Goal: Information Seeking & Learning: Learn about a topic

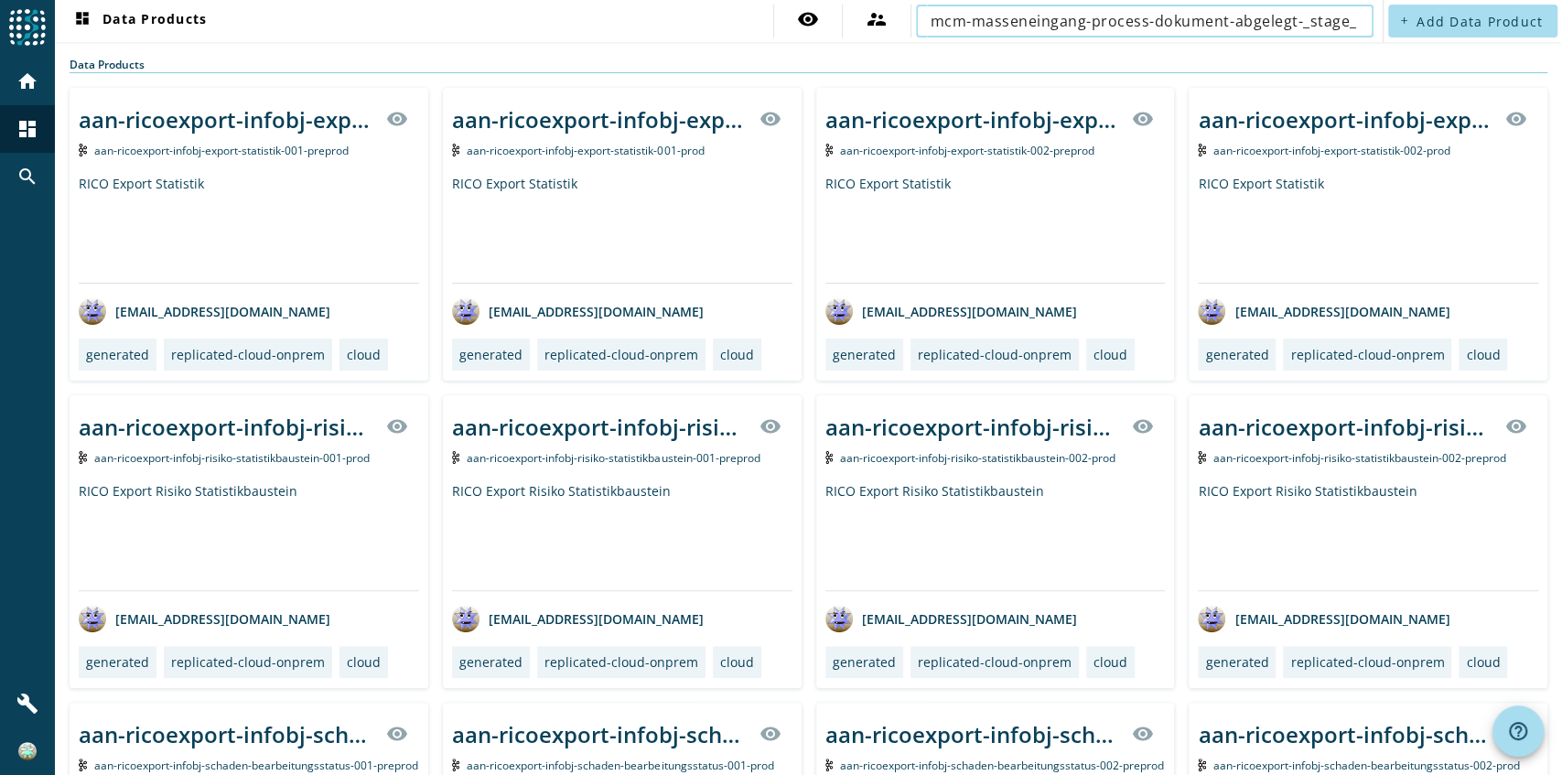
scroll to position [0, 5]
click at [1283, 17] on input "mcm-masseneingang-process-dokument-abgelegt-_stage_" at bounding box center [1138, 21] width 414 height 22
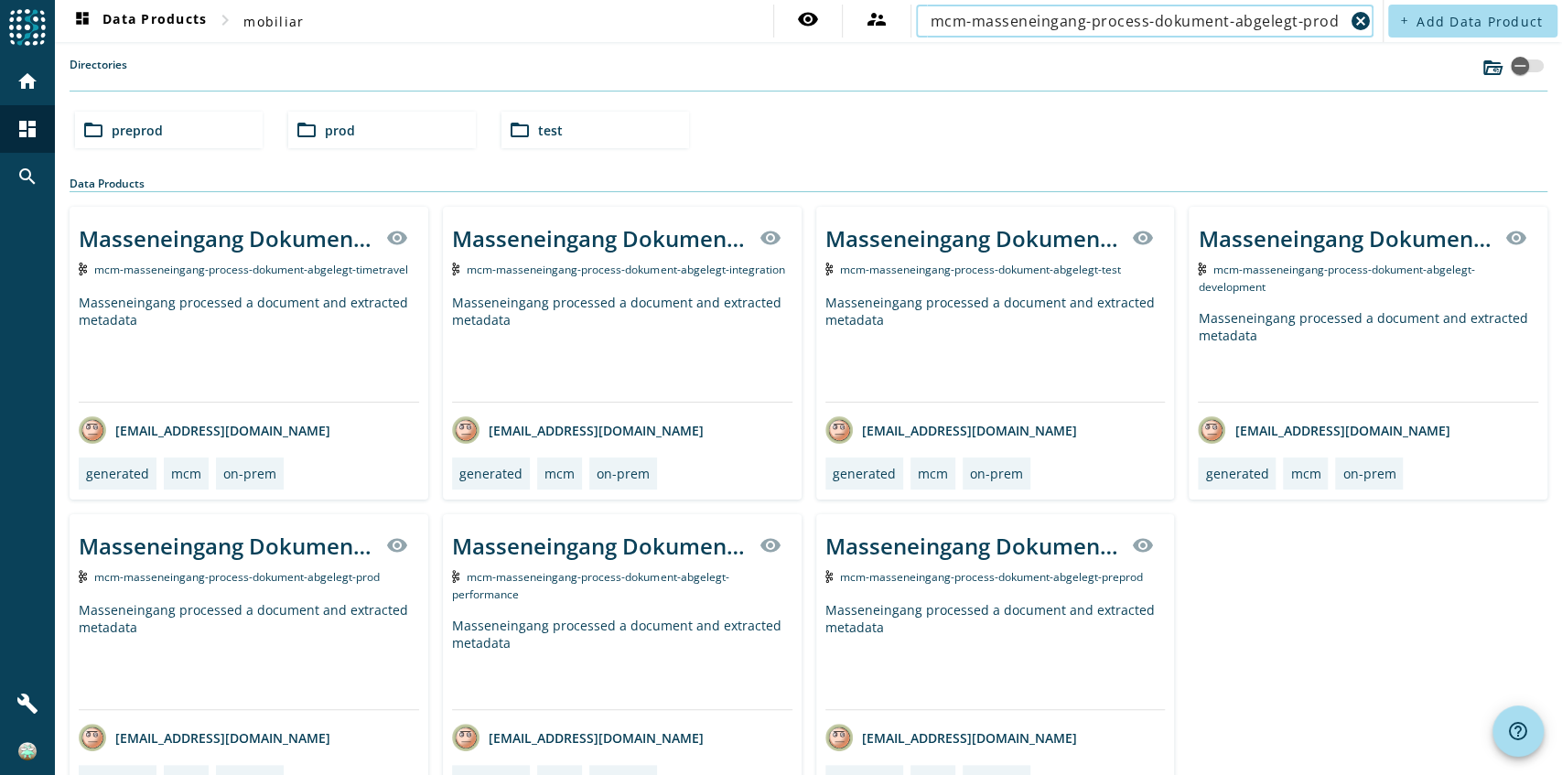
type input "mcm-masseneingang-process-dokument-abgelegt-prod"
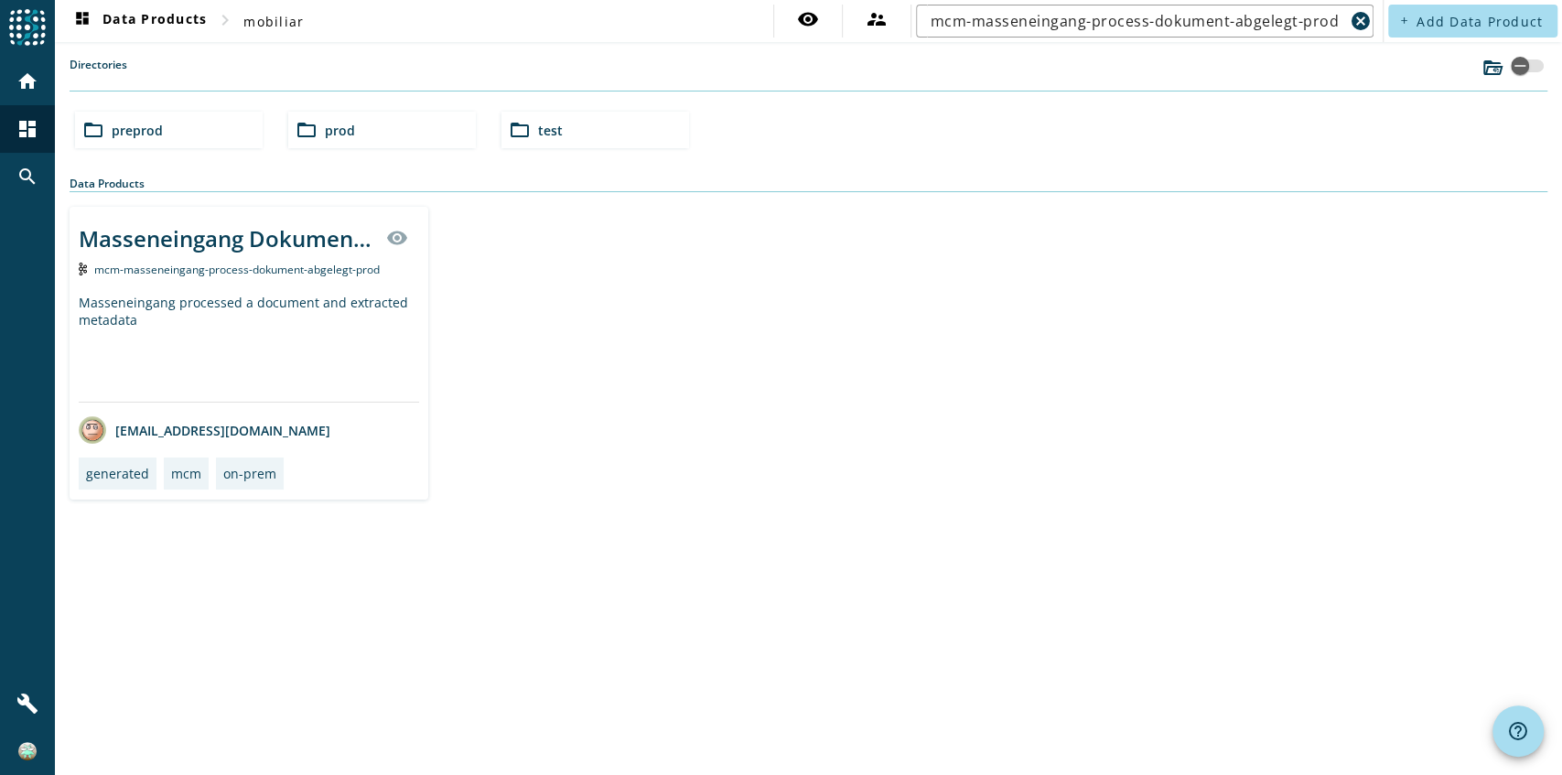
click at [275, 309] on div "Masseneingang processed a document and extracted metadata" at bounding box center [249, 348] width 340 height 108
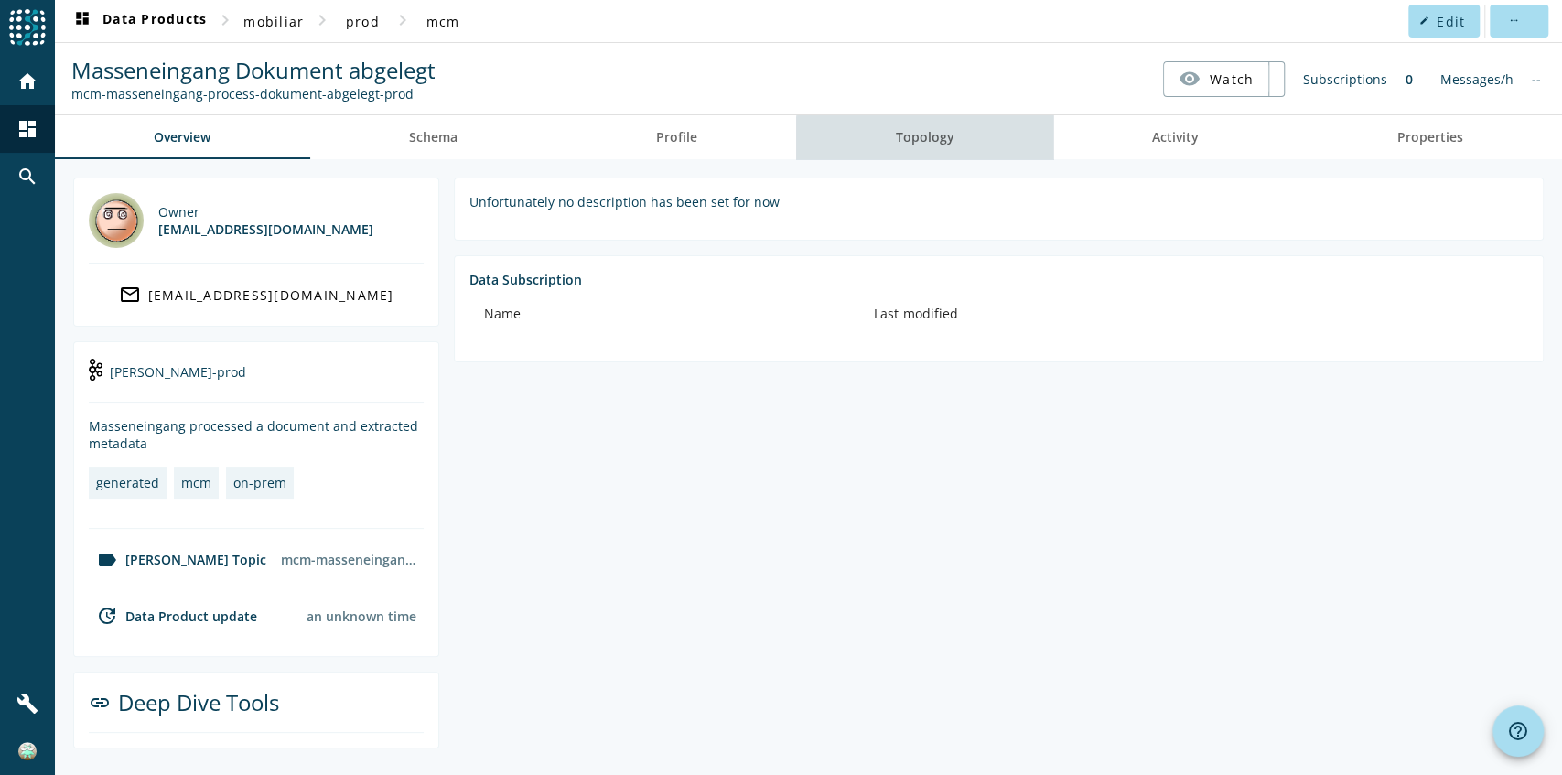
click at [968, 146] on link "Topology" at bounding box center [924, 137] width 257 height 44
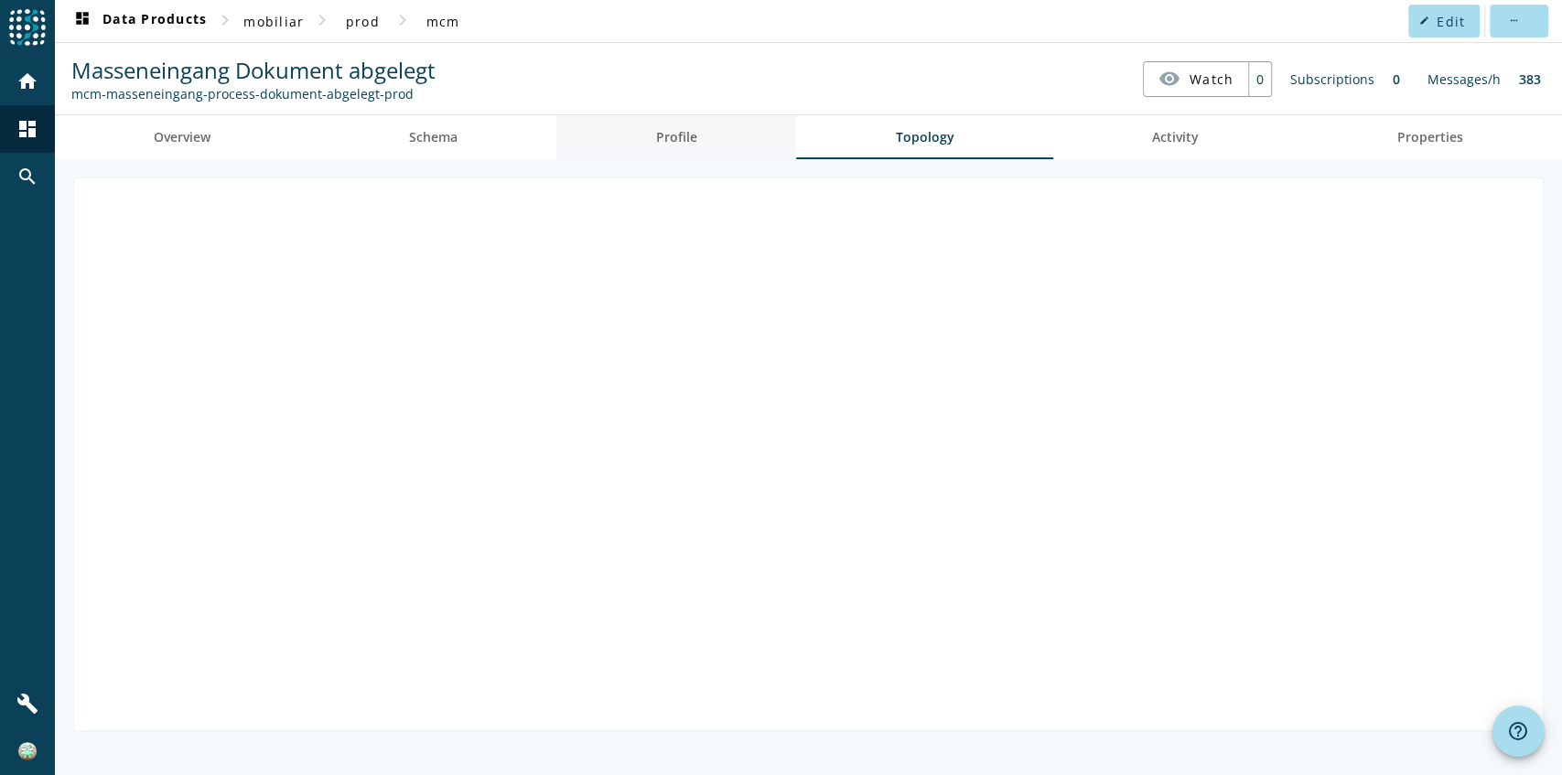
click at [703, 144] on link "Profile" at bounding box center [677, 137] width 240 height 44
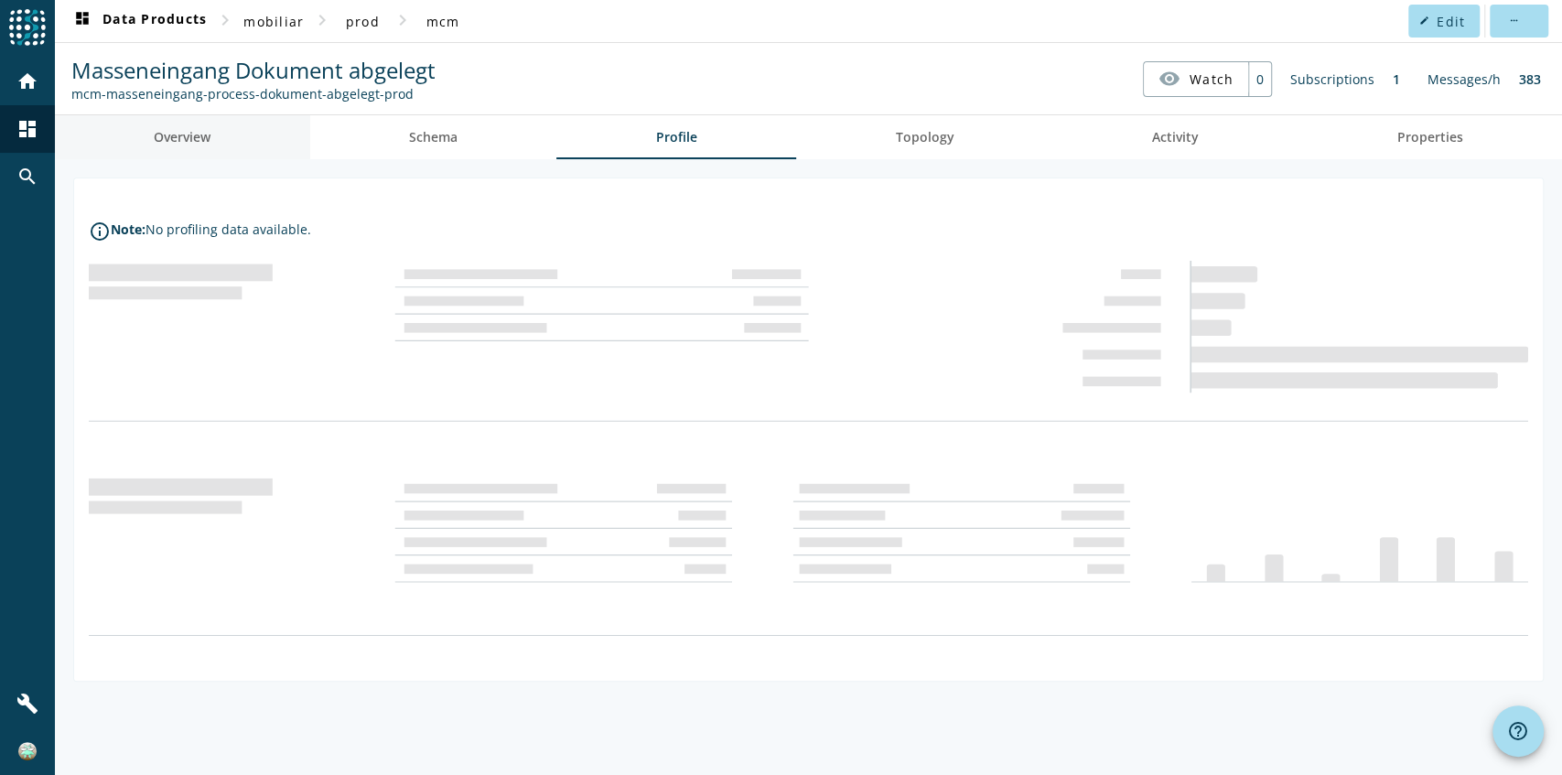
click at [203, 121] on span "Overview" at bounding box center [182, 137] width 57 height 44
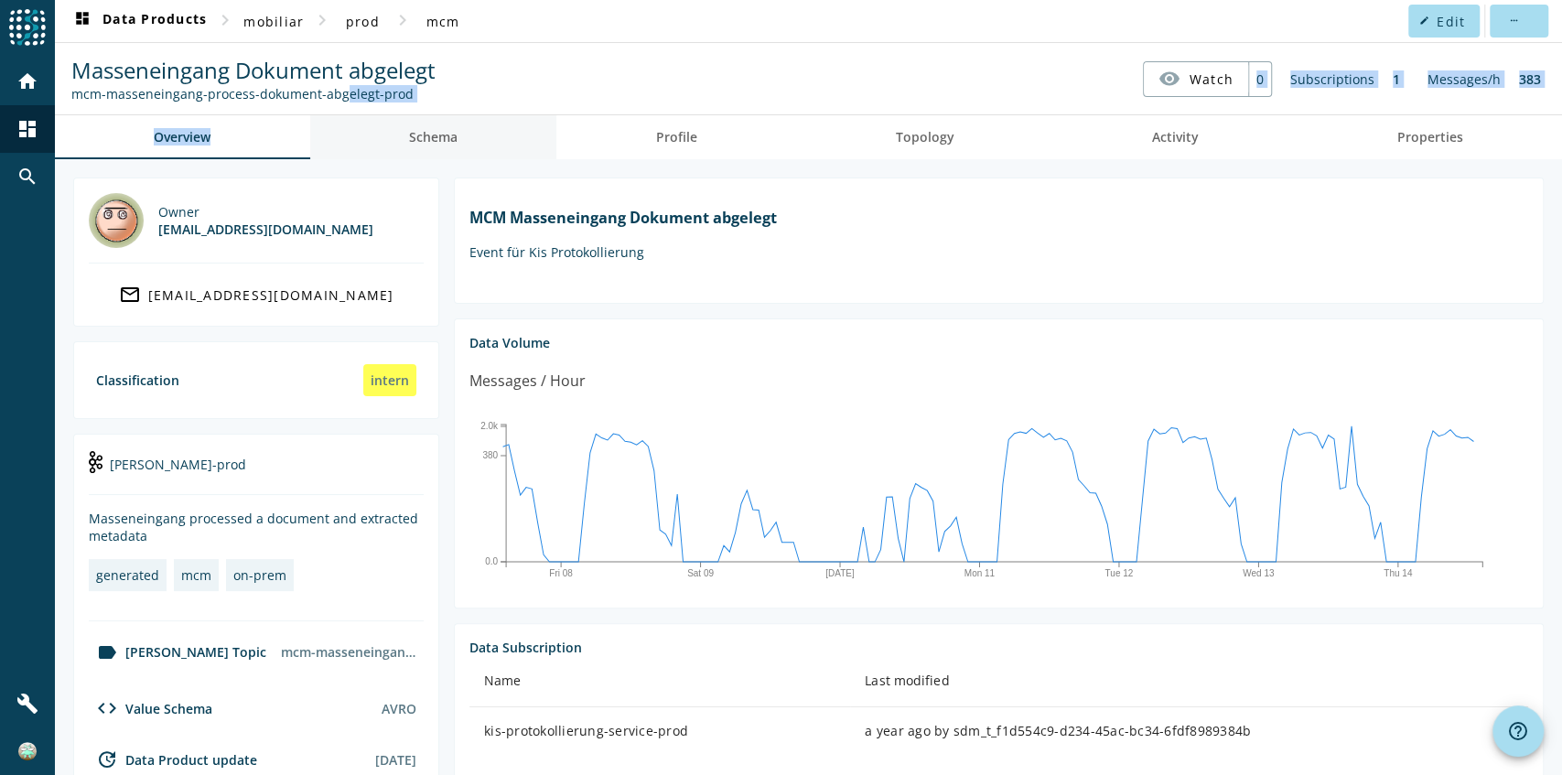
drag, startPoint x: 332, startPoint y: 108, endPoint x: 413, endPoint y: 133, distance: 84.3
click at [413, 133] on div "dashboard Data Products chevron_right mobiliar chevron_right prod chevron_right…" at bounding box center [809, 620] width 1508 height 1241
click at [674, 154] on span "Profile" at bounding box center [676, 137] width 41 height 44
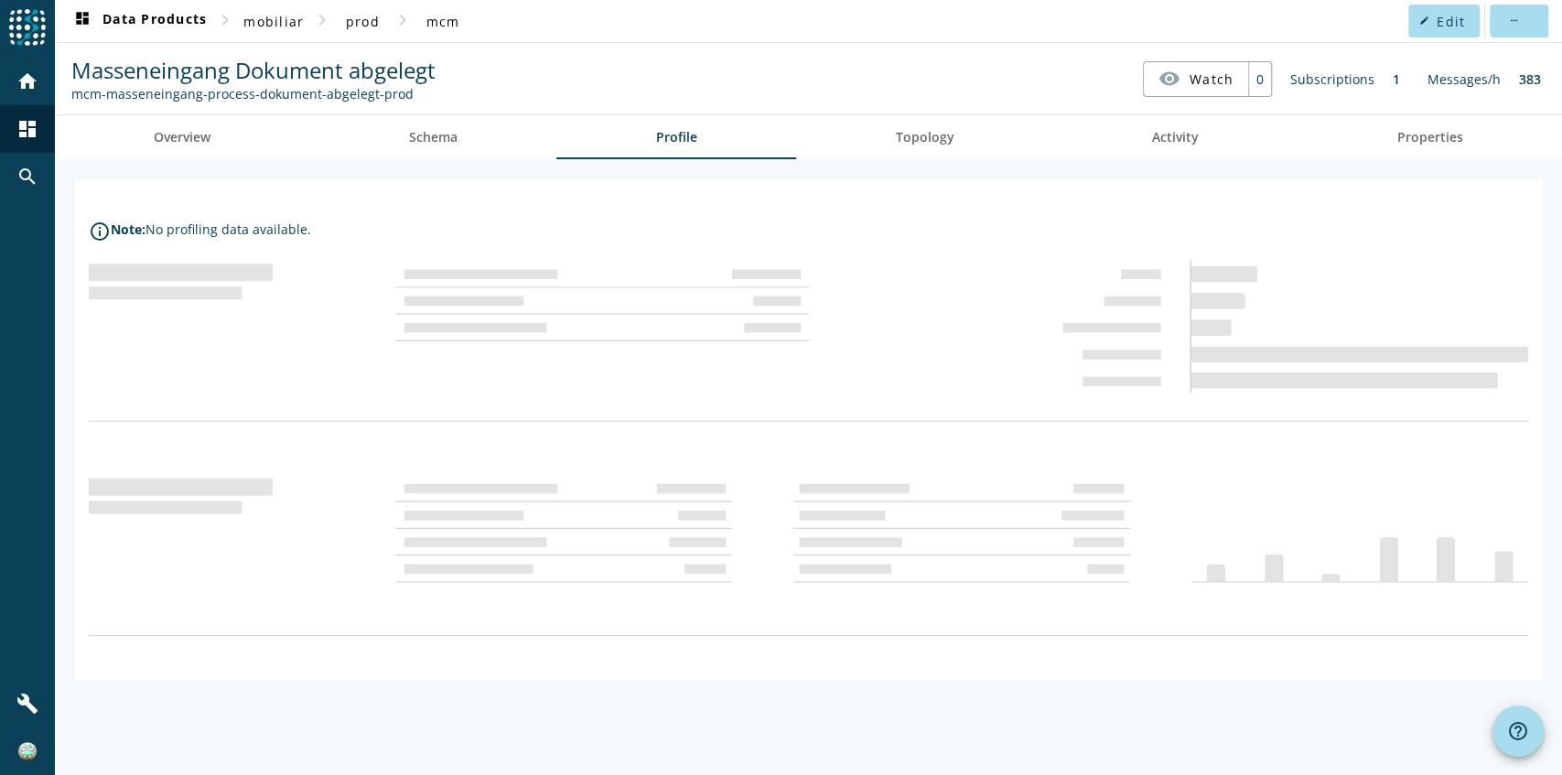
click at [751, 173] on div "info_outline Note: No profiling data available." at bounding box center [809, 467] width 1508 height 616
click at [886, 146] on link "Topology" at bounding box center [924, 137] width 257 height 44
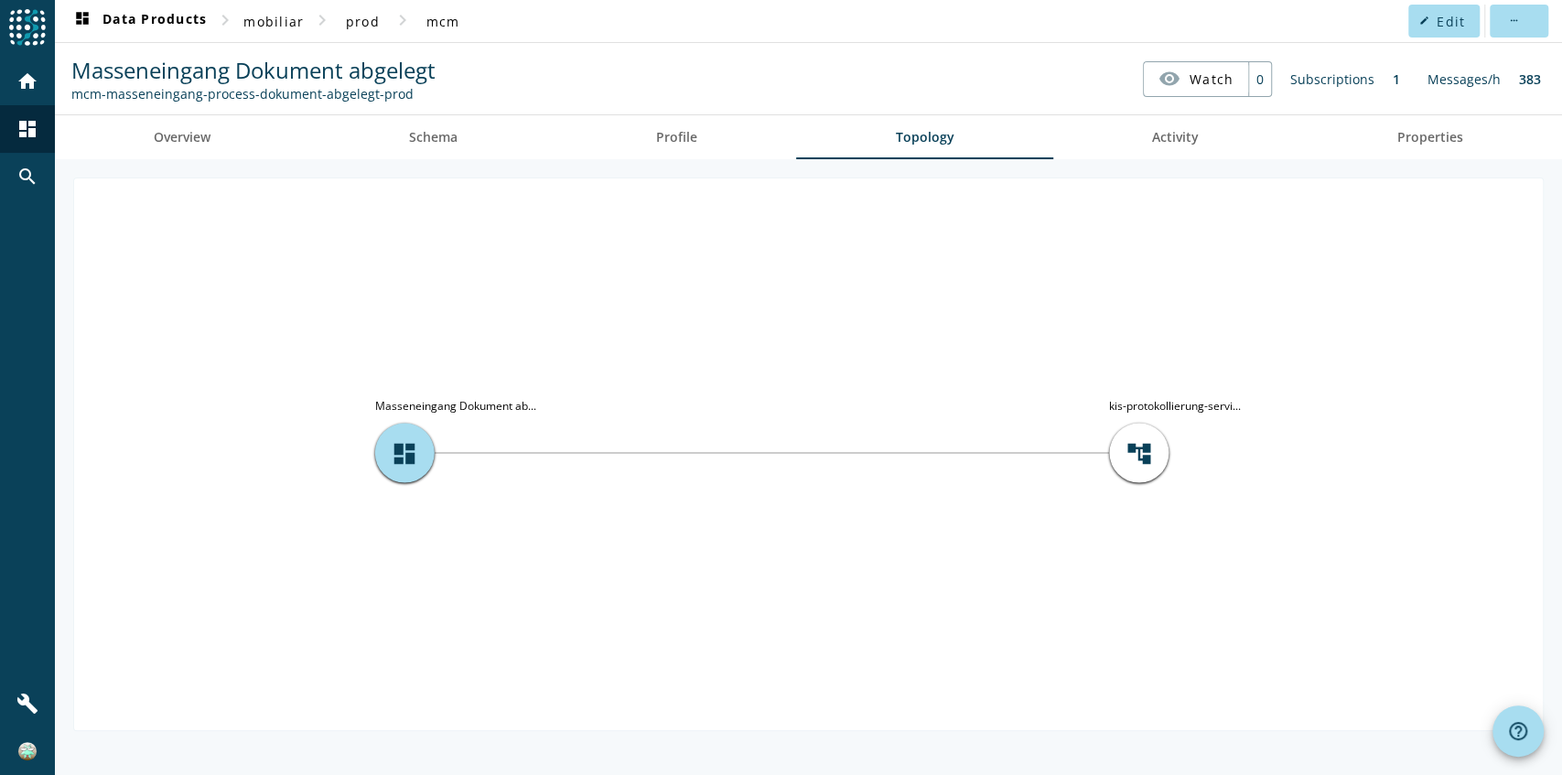
drag, startPoint x: 683, startPoint y: 376, endPoint x: 743, endPoint y: 342, distance: 69.3
click at [683, 376] on icon "account_tree kis-protokollierung-servi... dashboard Masseneingang Dokument ab..." at bounding box center [808, 452] width 1469 height 549
click at [1135, 459] on span "account_tree" at bounding box center [1139, 452] width 27 height 27
click at [1162, 403] on tspan "kis-protokollierung-servi..." at bounding box center [1175, 406] width 132 height 16
click at [1162, 405] on tspan "kis-protokollierung-servi..." at bounding box center [1175, 406] width 132 height 16
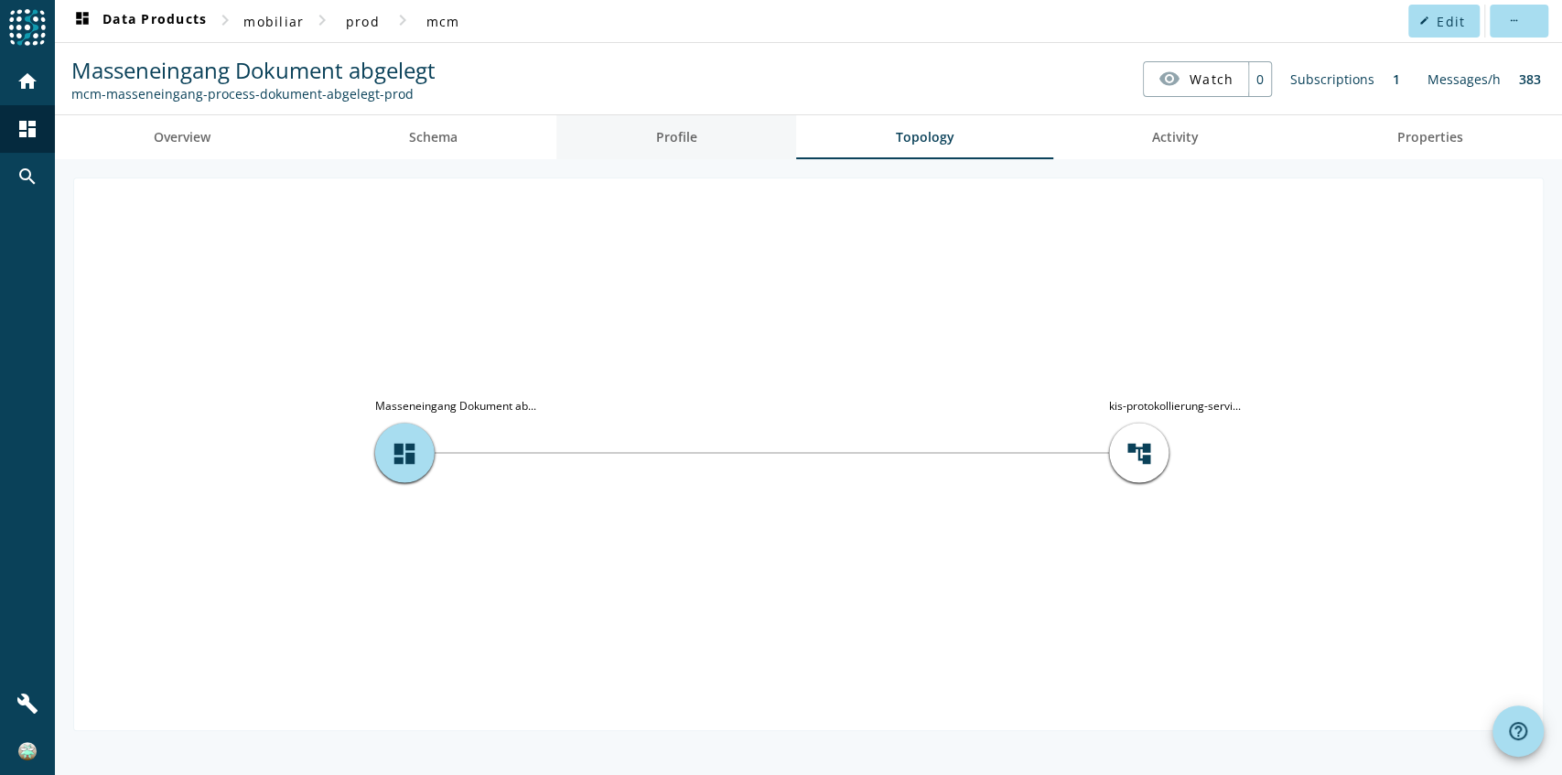
click at [710, 134] on link "Profile" at bounding box center [677, 137] width 240 height 44
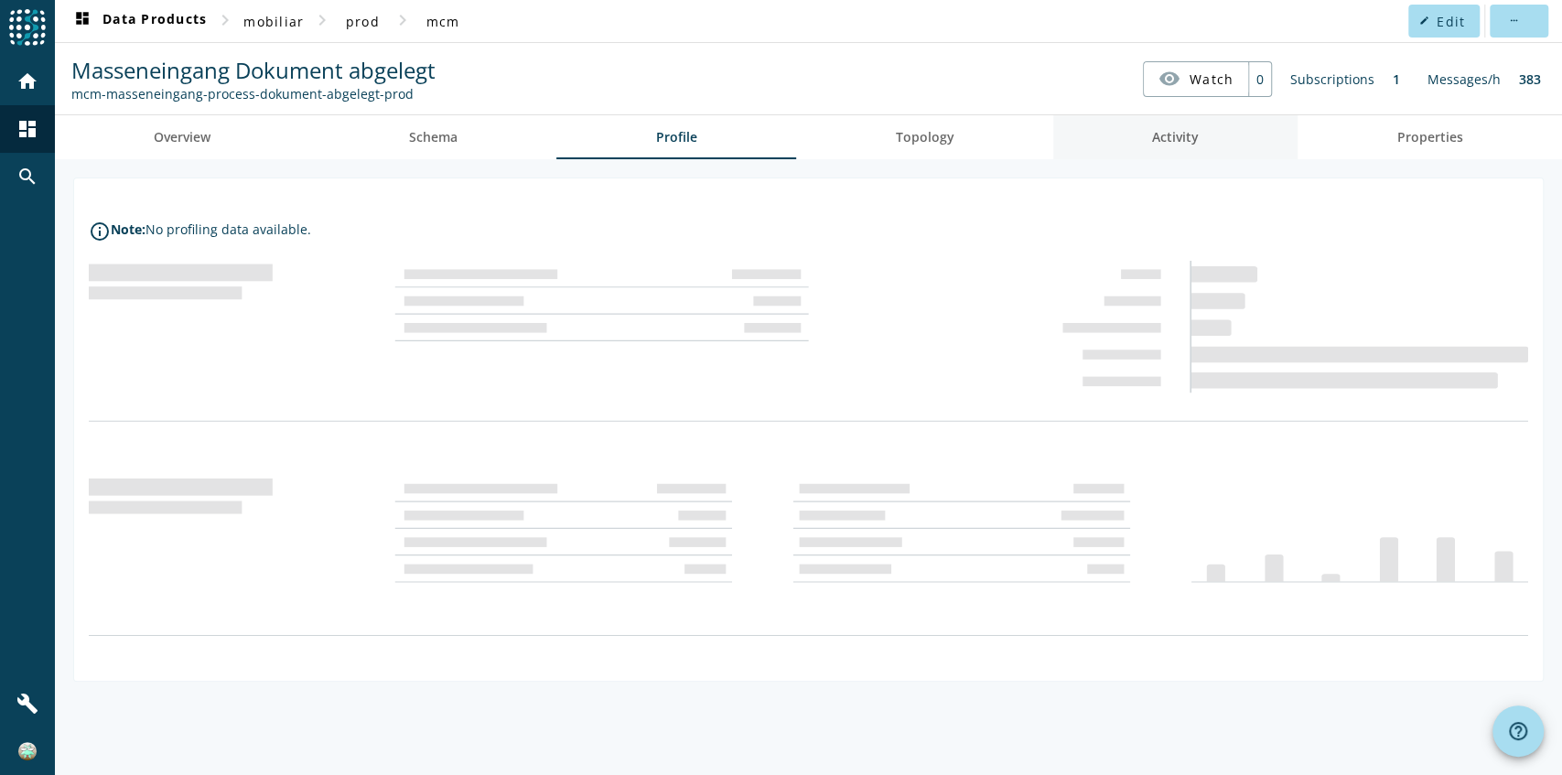
click at [1180, 135] on span "Activity" at bounding box center [1175, 137] width 47 height 13
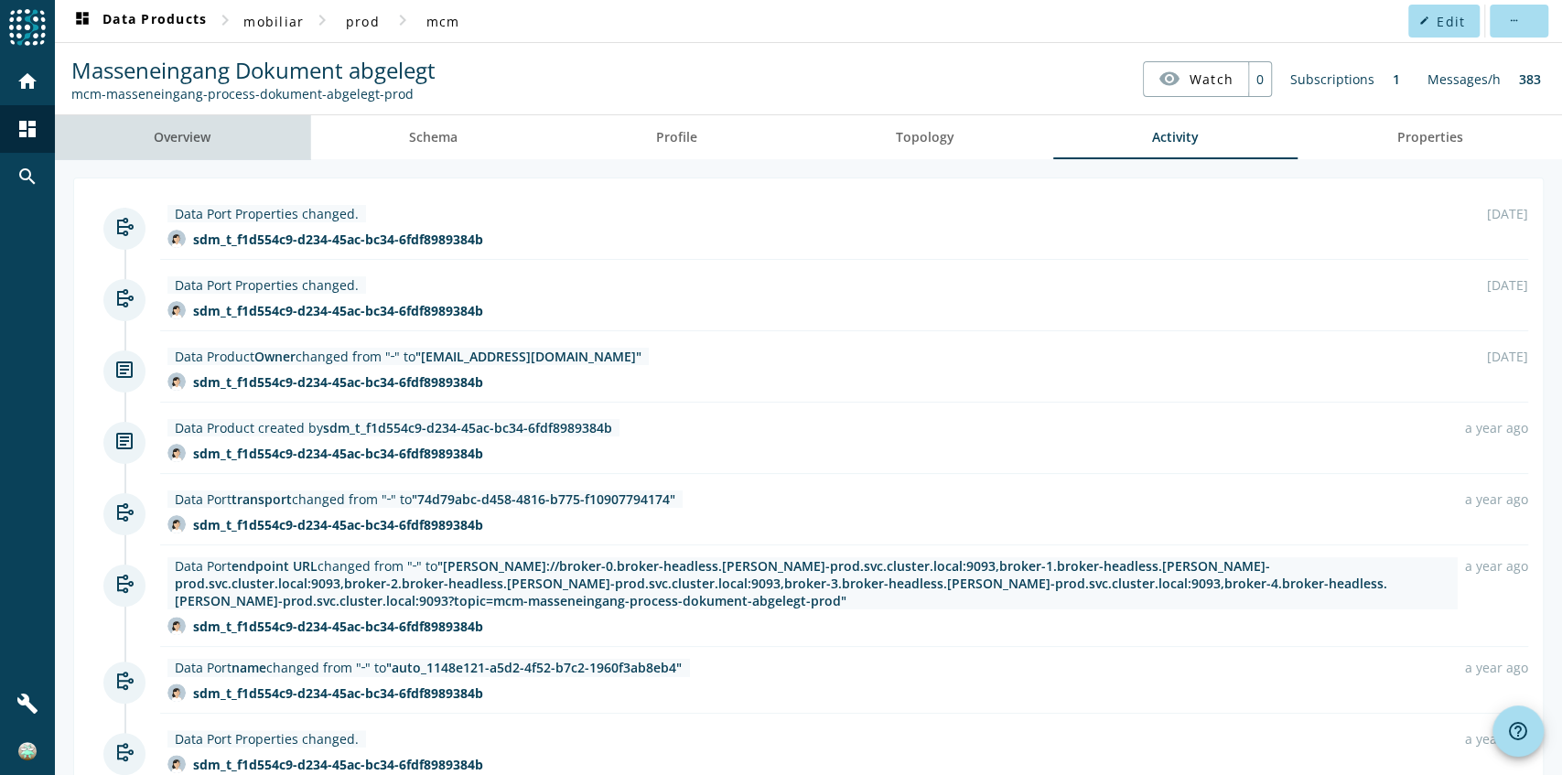
click at [203, 146] on span "Overview" at bounding box center [182, 137] width 57 height 44
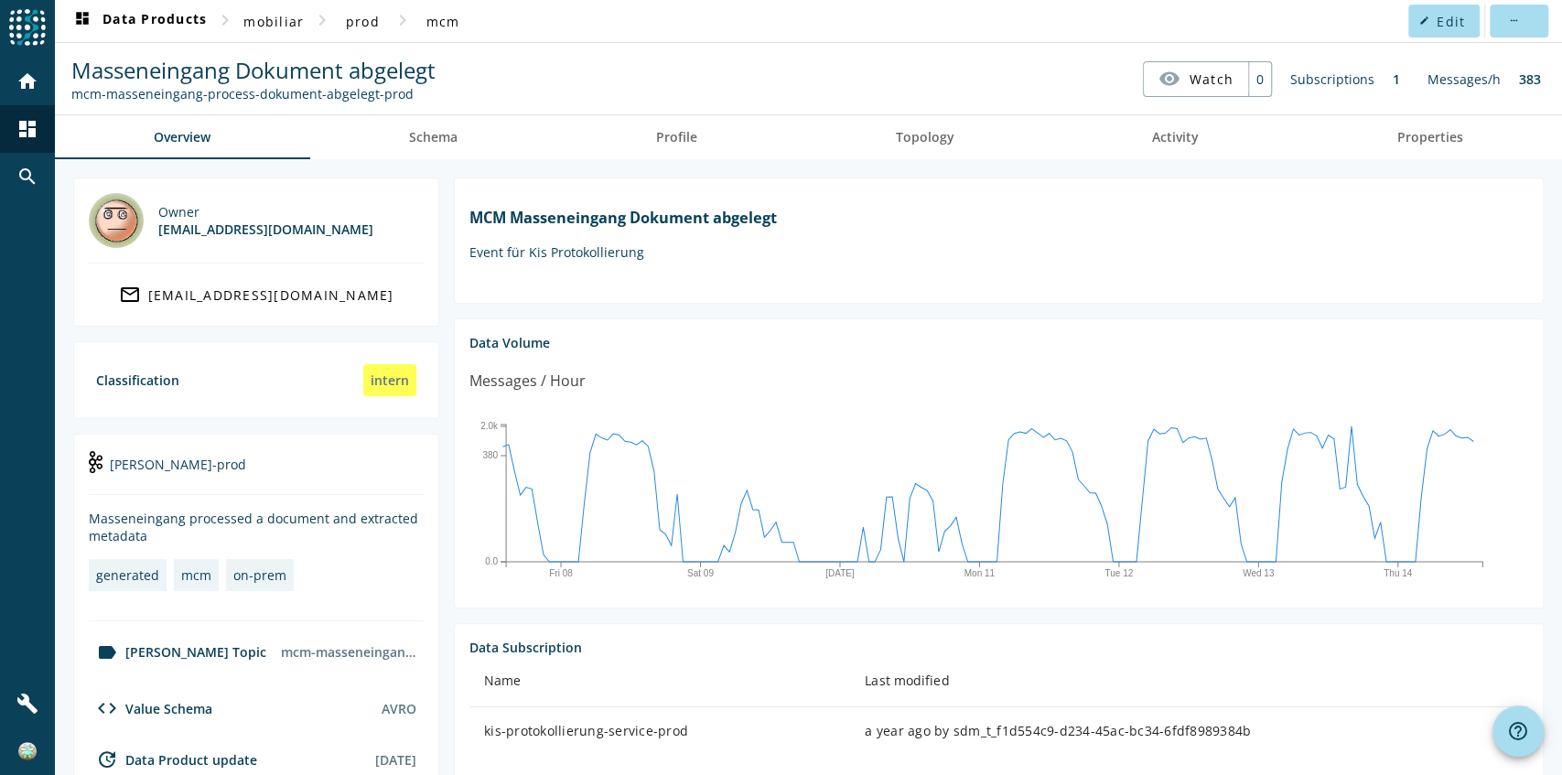
click at [635, 275] on section "MCM Masseneingang Dokument abgelegt Event für Kis Protokollierung" at bounding box center [999, 241] width 1090 height 126
click at [652, 265] on div "MCM Masseneingang Dokument abgelegt Event für Kis Protokollierung" at bounding box center [999, 233] width 1059 height 81
click at [124, 12] on span "dashboard Data Products" at bounding box center [138, 21] width 135 height 22
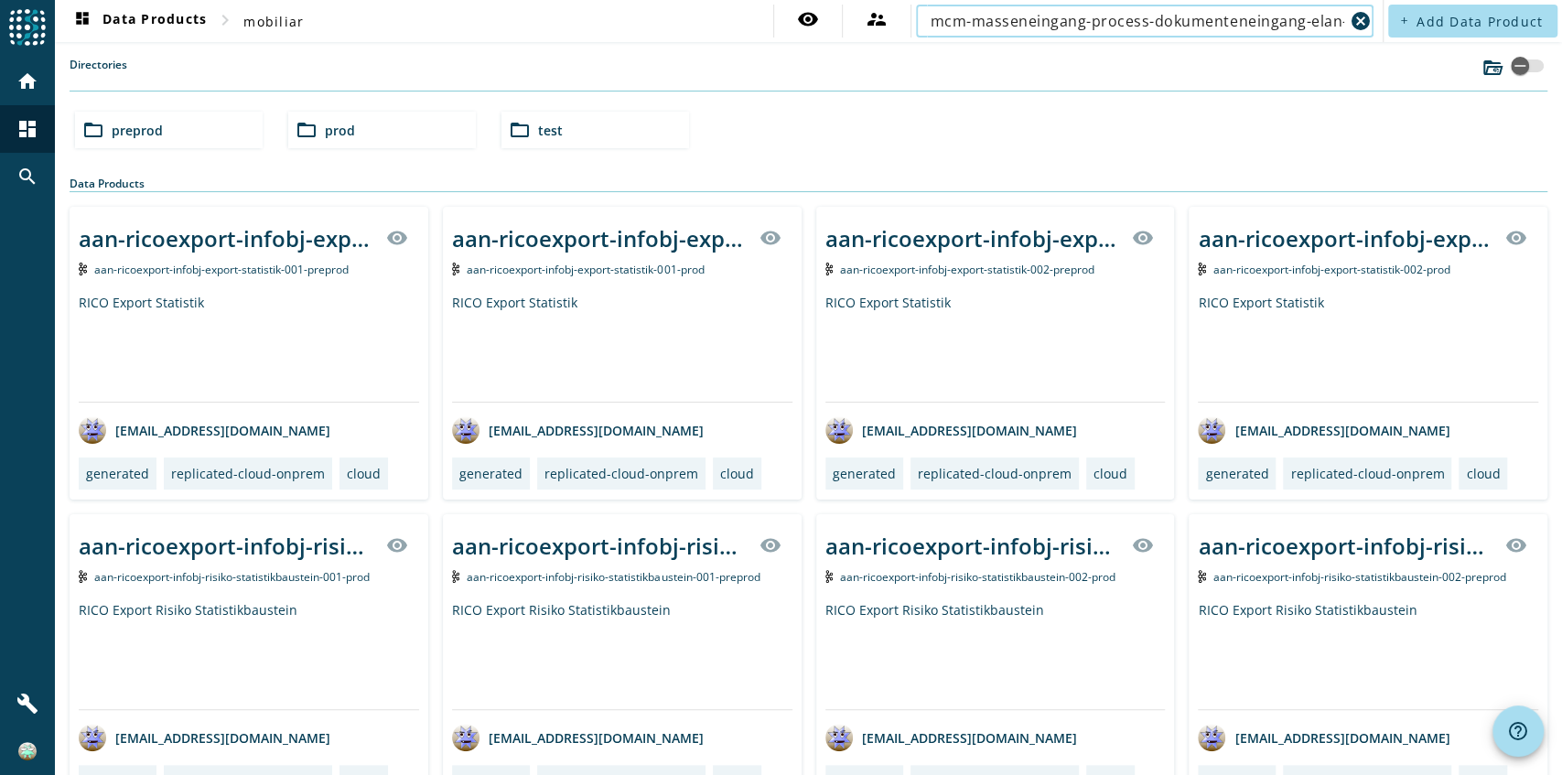
scroll to position [0, 49]
type input "mcm-masseneingang-process-dokumenteneingang-elan-antrag-prod"
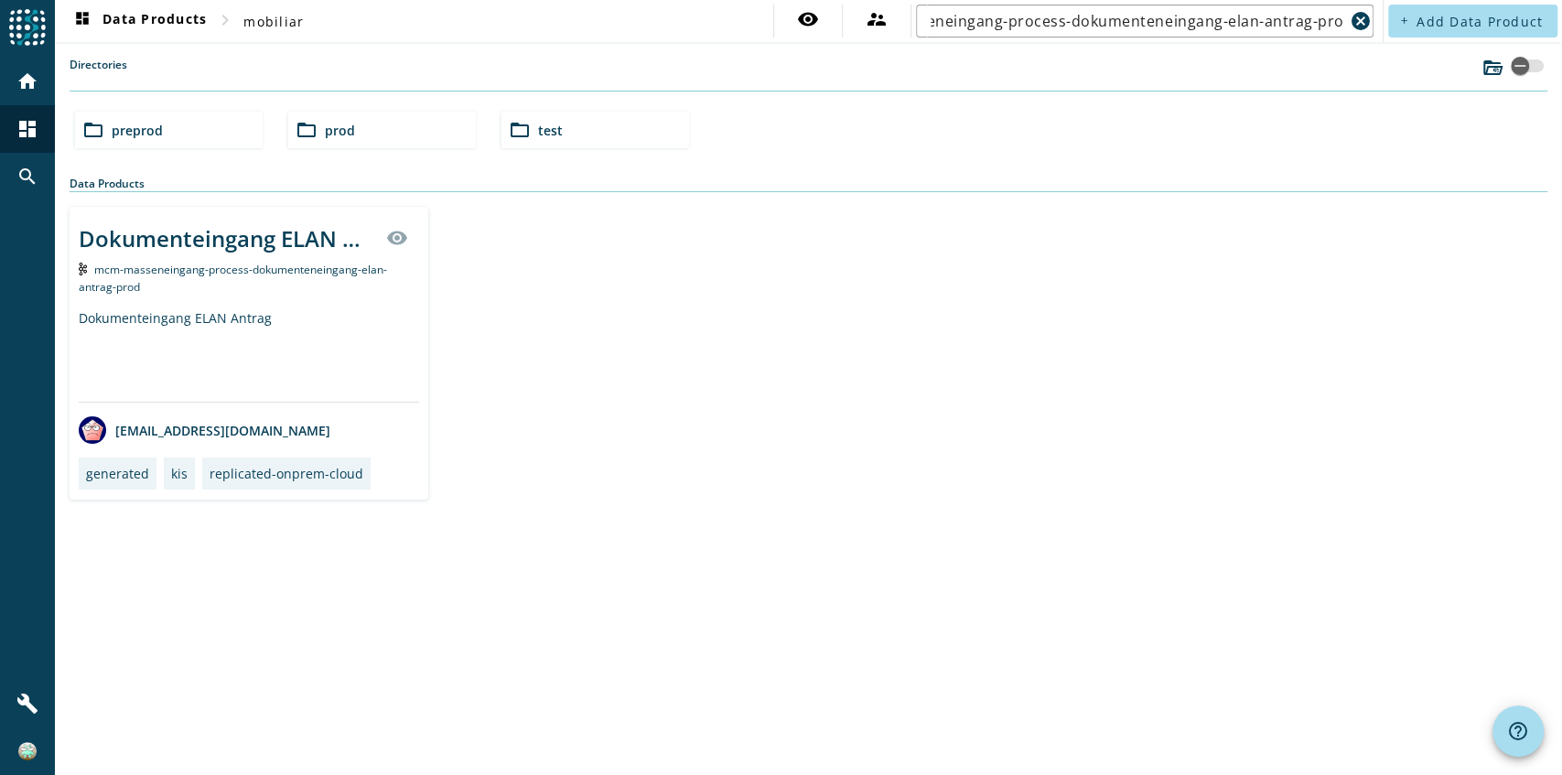
click at [317, 297] on div "Dokumenteingang ELAN Antrag visibility mcm-masseneingang-process-dokumenteneing…" at bounding box center [249, 353] width 359 height 293
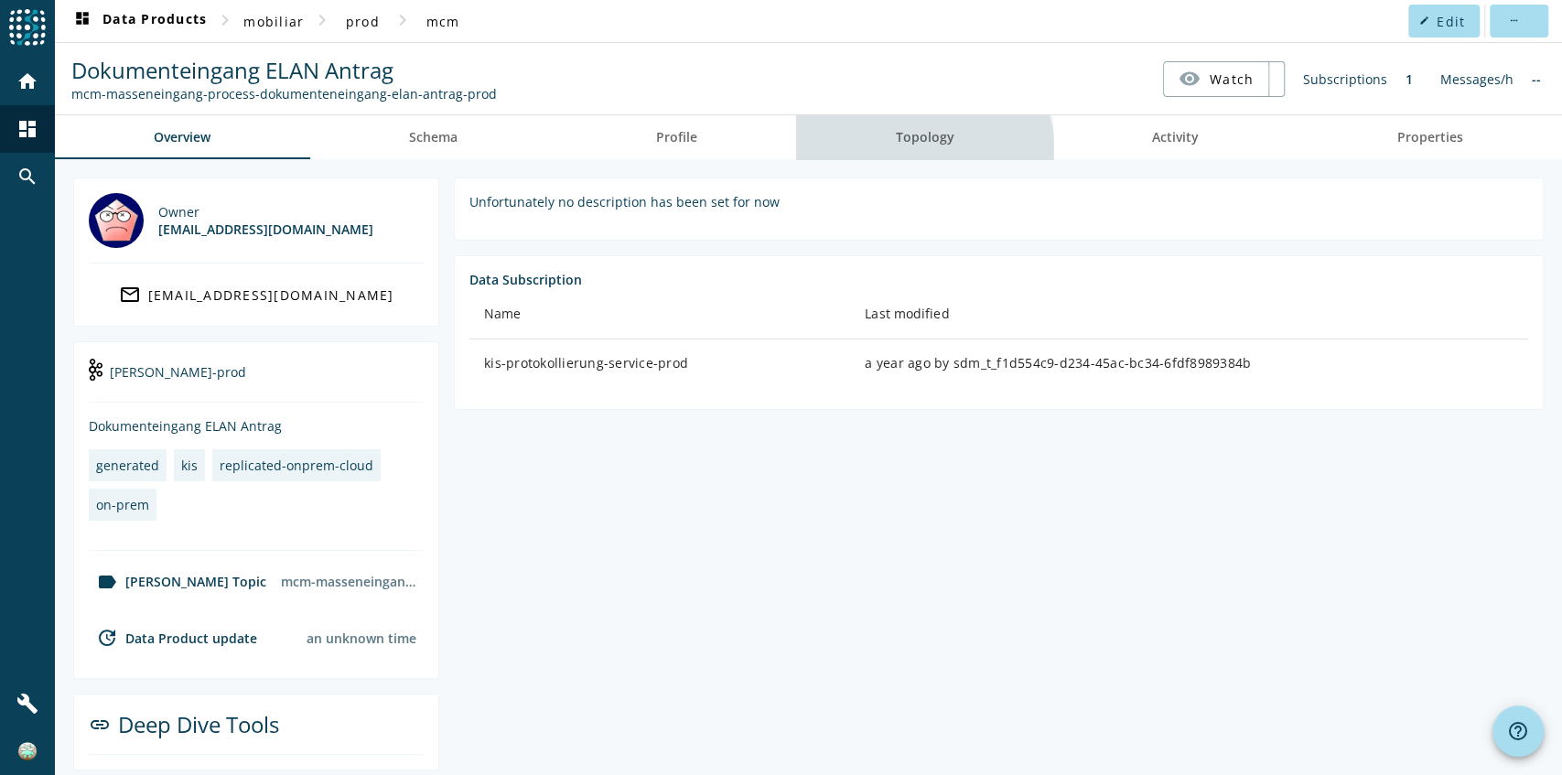
click at [914, 152] on span "Topology" at bounding box center [924, 137] width 59 height 44
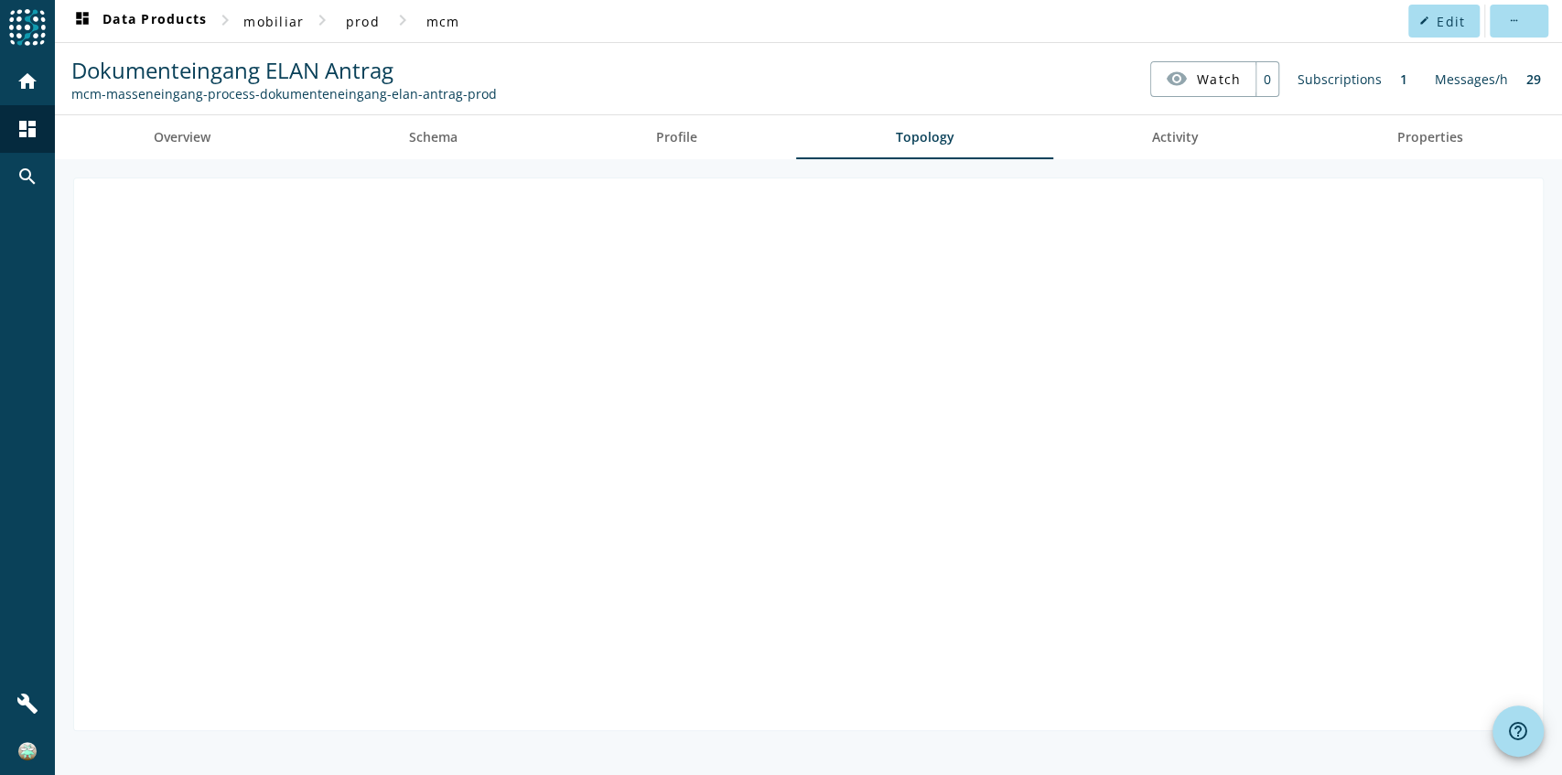
click at [901, 168] on div at bounding box center [809, 467] width 1508 height 616
click at [1111, 132] on link "Activity" at bounding box center [1176, 137] width 245 height 44
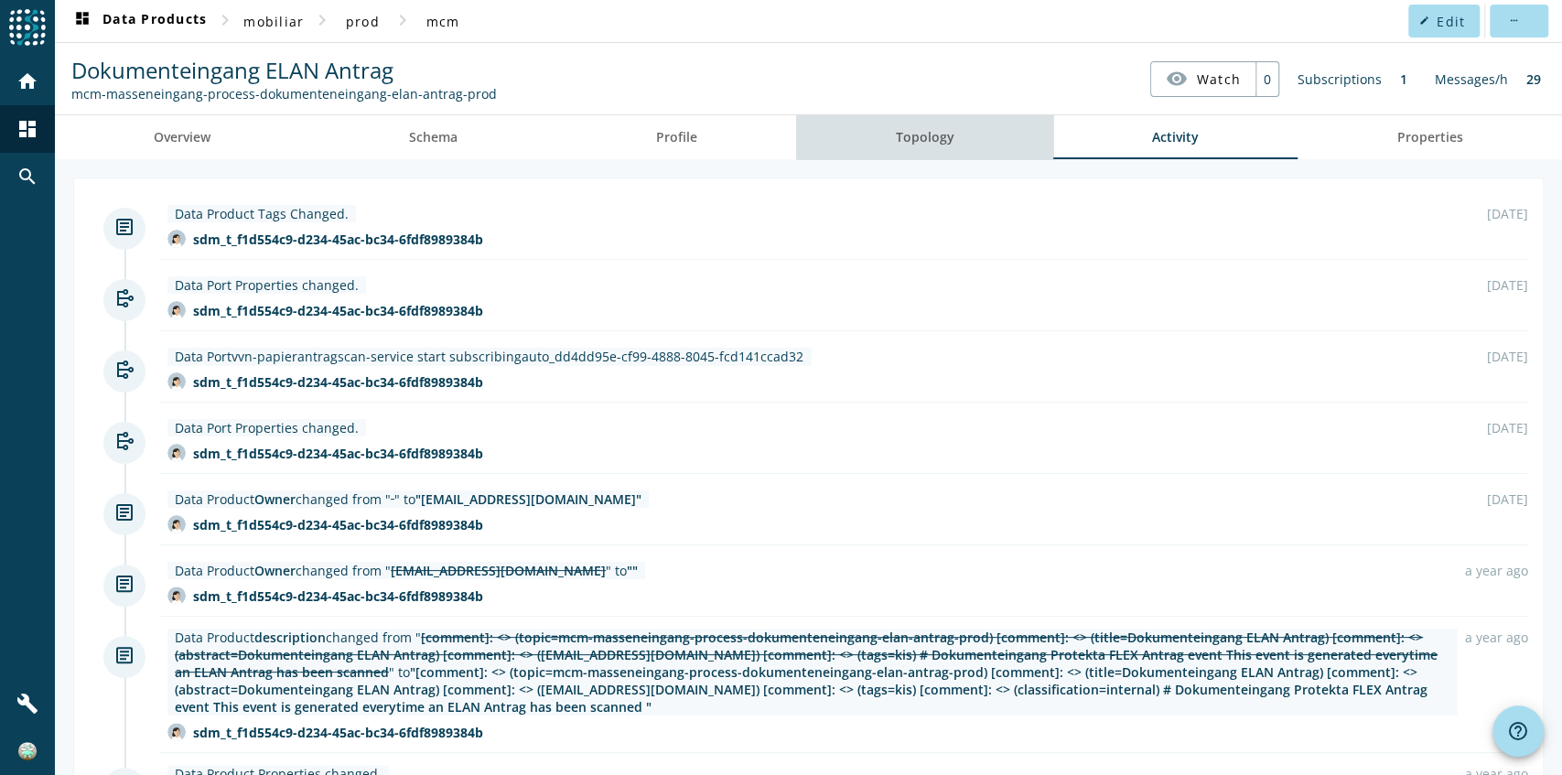
click at [982, 133] on link "Topology" at bounding box center [924, 137] width 257 height 44
